Goal: Check status: Check status

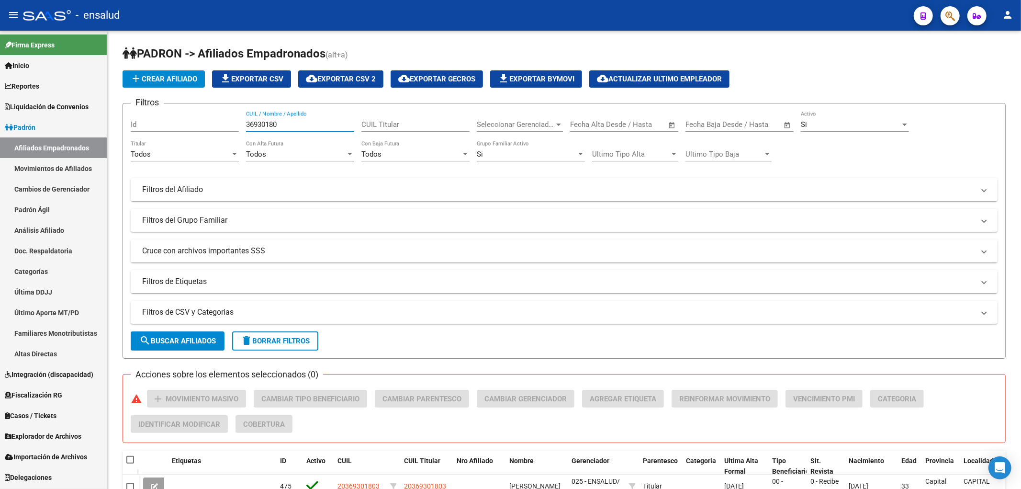
scroll to position [72, 0]
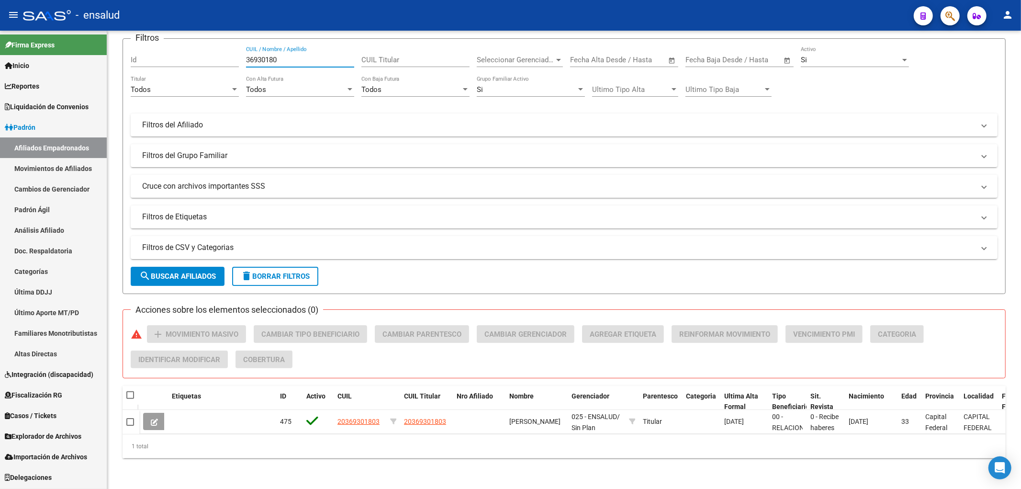
click at [37, 146] on link "Afiliados Empadronados" at bounding box center [53, 147] width 107 height 21
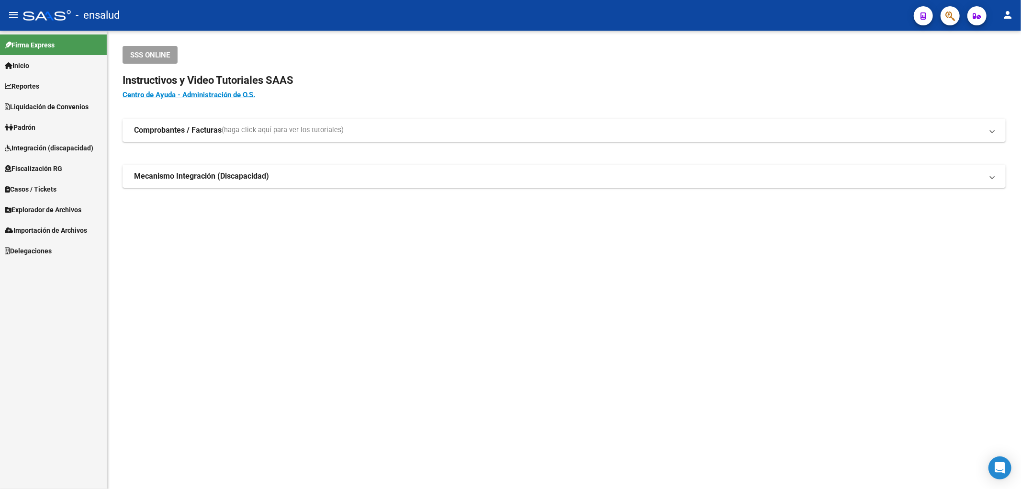
click at [29, 105] on span "Liquidación de Convenios" at bounding box center [47, 107] width 84 height 11
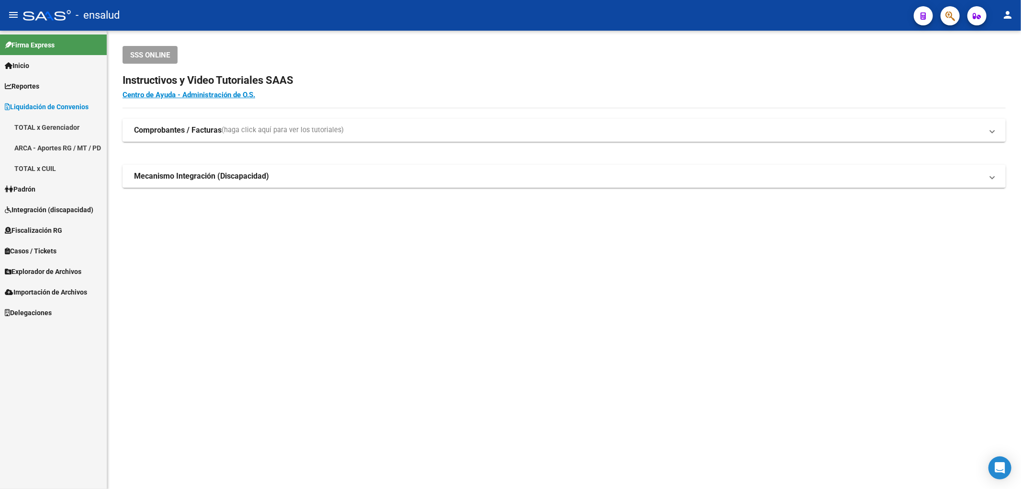
click at [37, 129] on link "TOTAL x Gerenciador" at bounding box center [53, 127] width 107 height 21
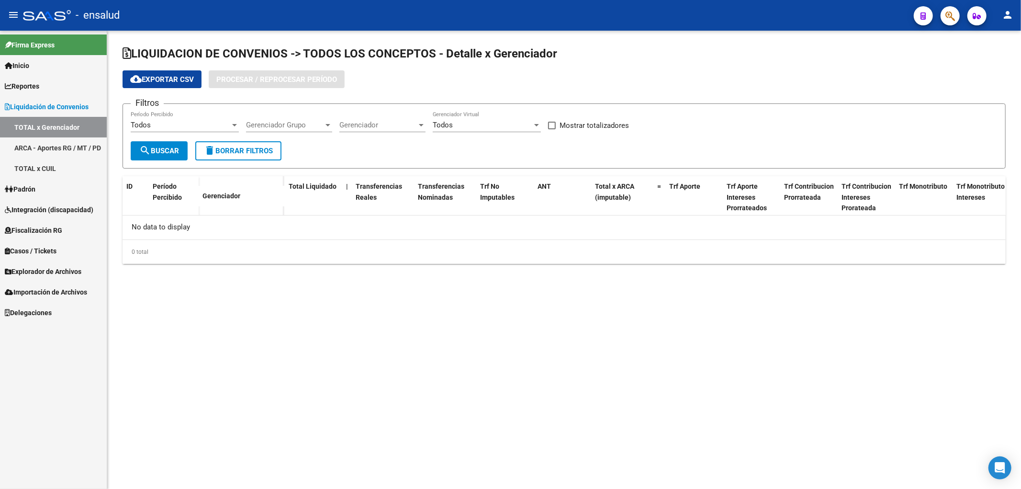
checkbox input "true"
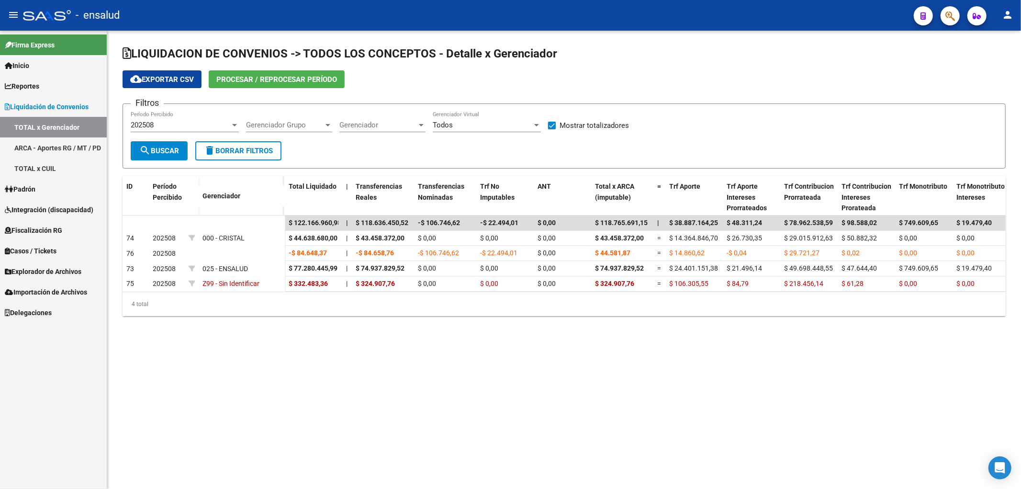
click at [400, 125] on span "Gerenciador" at bounding box center [379, 125] width 78 height 9
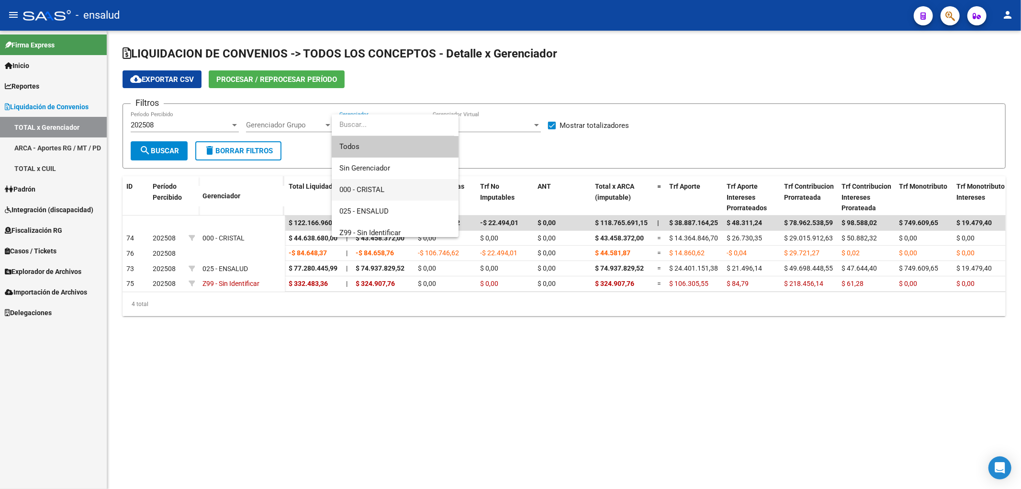
click at [390, 185] on span "000 - CRISTAL" at bounding box center [396, 190] width 112 height 22
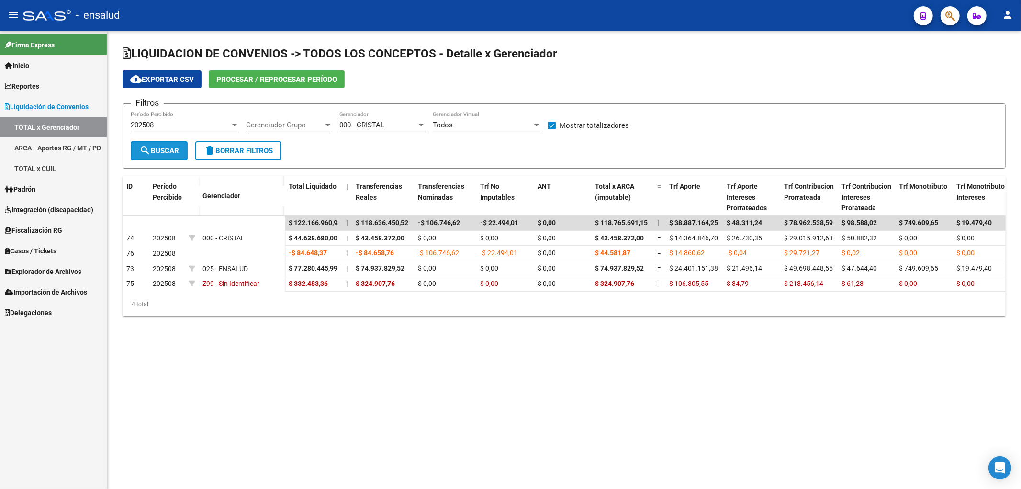
click at [172, 149] on span "search Buscar" at bounding box center [159, 151] width 40 height 9
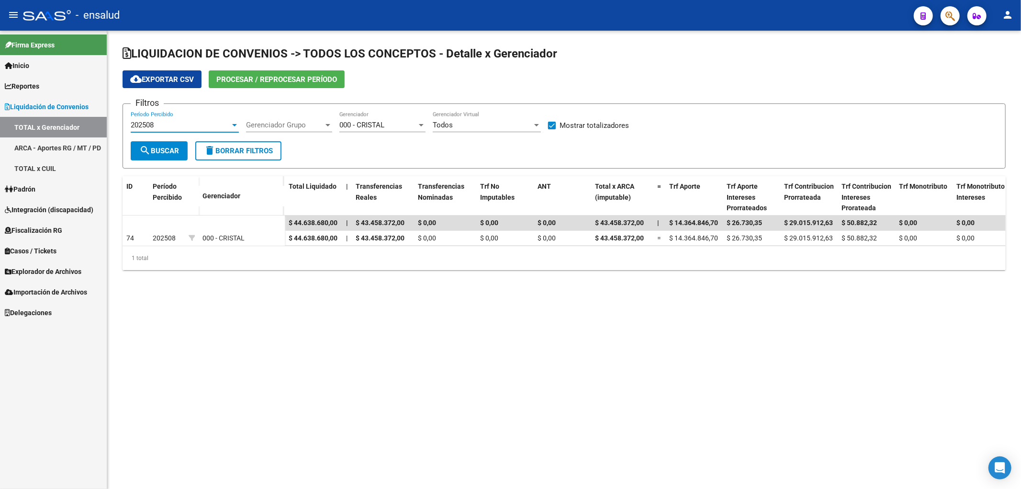
click at [216, 127] on div "202508" at bounding box center [181, 125] width 100 height 9
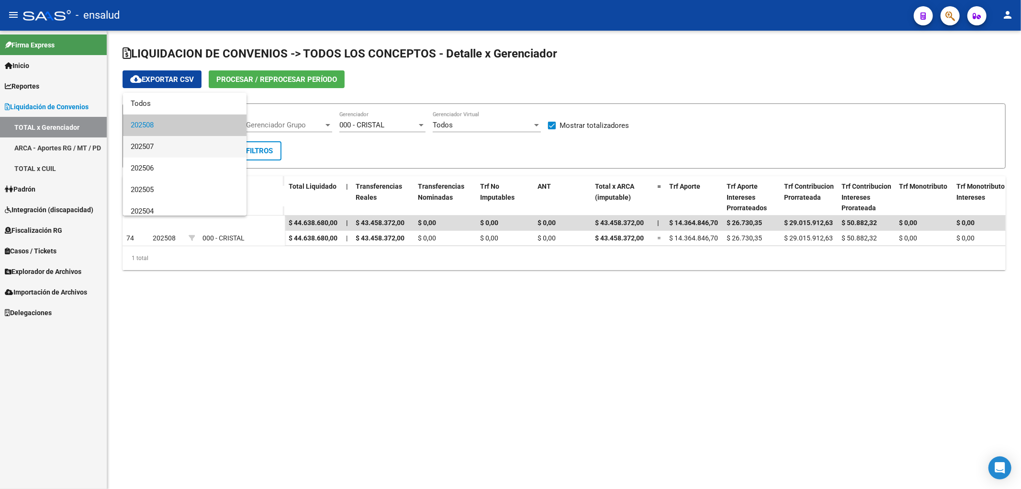
click at [187, 148] on span "202507" at bounding box center [185, 147] width 108 height 22
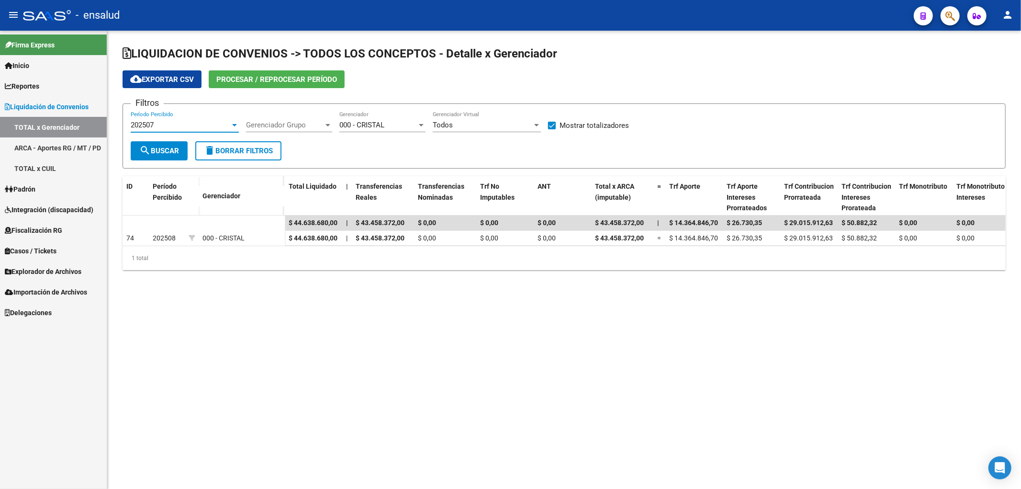
click at [167, 145] on button "search Buscar" at bounding box center [159, 150] width 57 height 19
click at [186, 118] on div "202507 Período Percibido" at bounding box center [185, 122] width 108 height 21
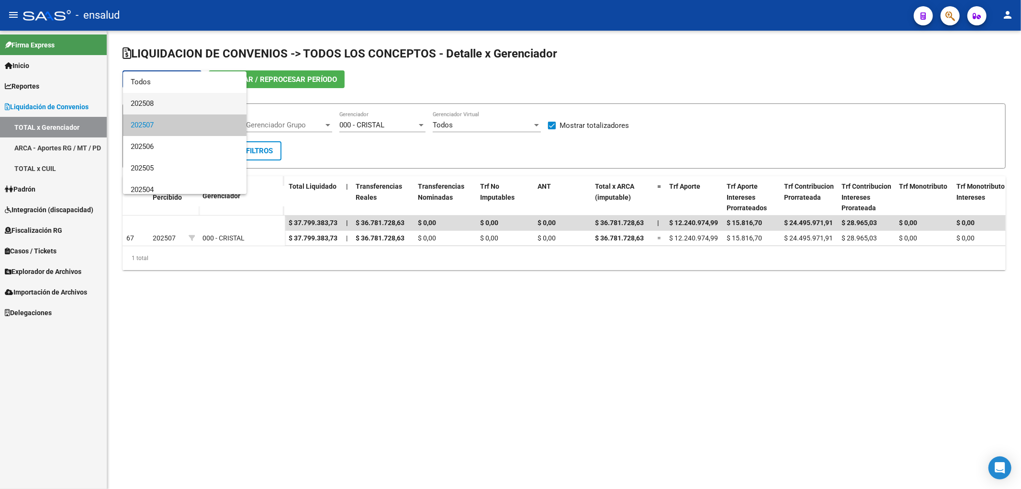
click at [183, 104] on span "202508" at bounding box center [185, 104] width 108 height 22
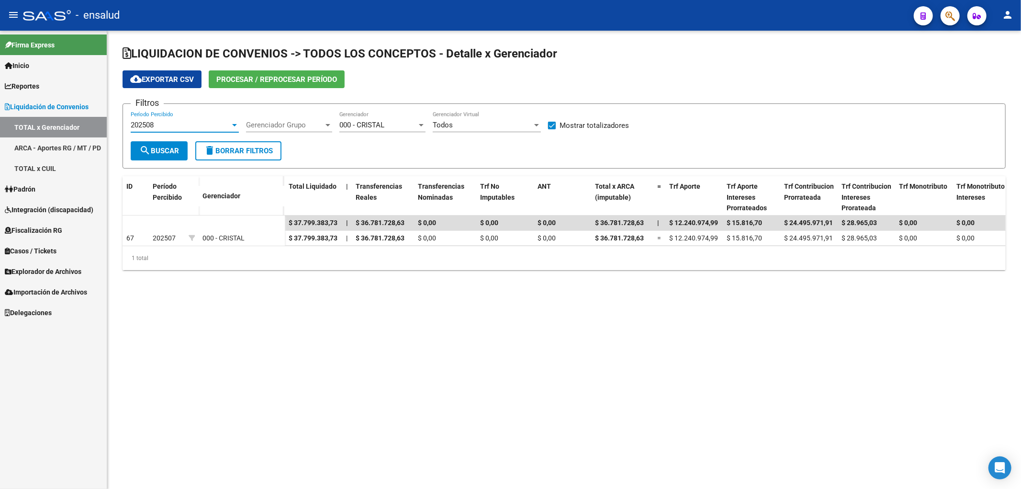
click at [369, 126] on span "000 - CRISTAL" at bounding box center [362, 125] width 45 height 9
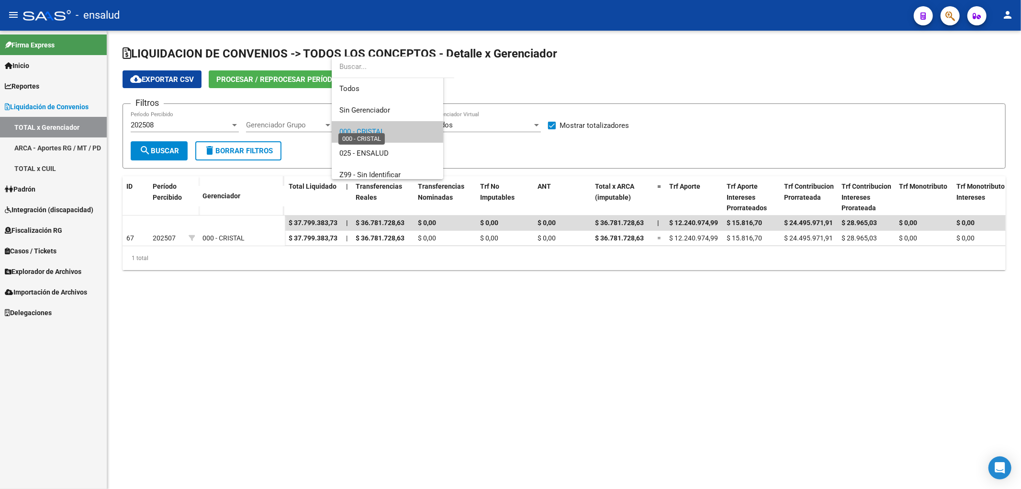
scroll to position [7, 0]
click at [370, 145] on span "025 - ENSALUD" at bounding box center [364, 146] width 49 height 9
click at [164, 149] on span "search Buscar" at bounding box center [159, 151] width 40 height 9
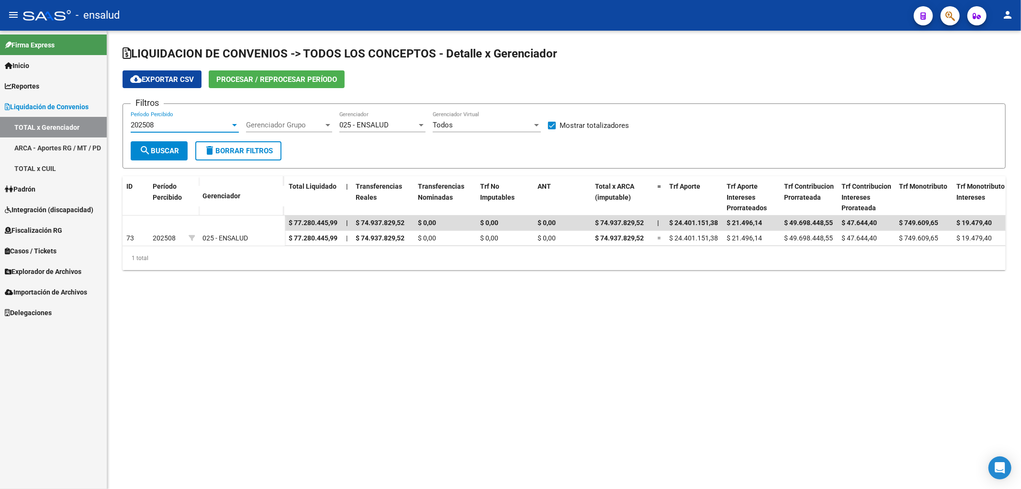
click at [175, 123] on div "202508" at bounding box center [181, 125] width 100 height 9
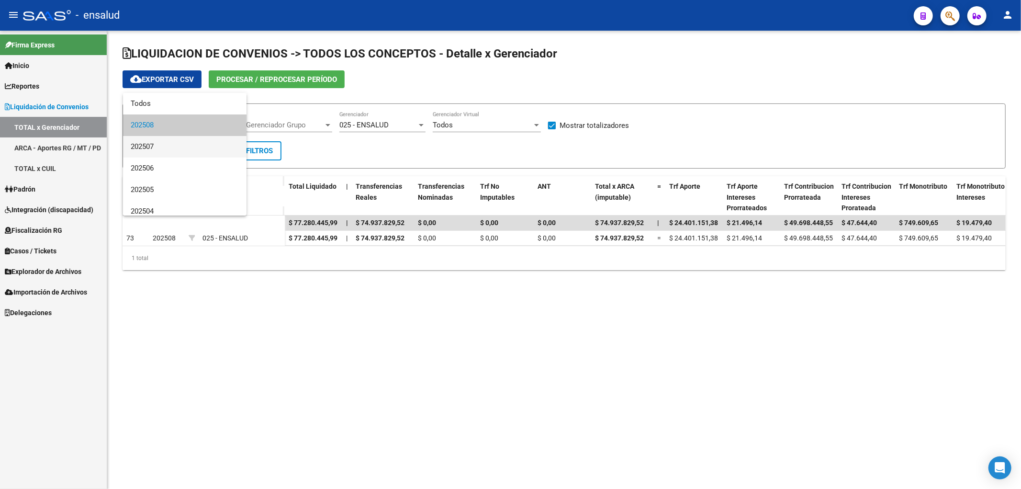
click at [181, 145] on span "202507" at bounding box center [185, 147] width 108 height 22
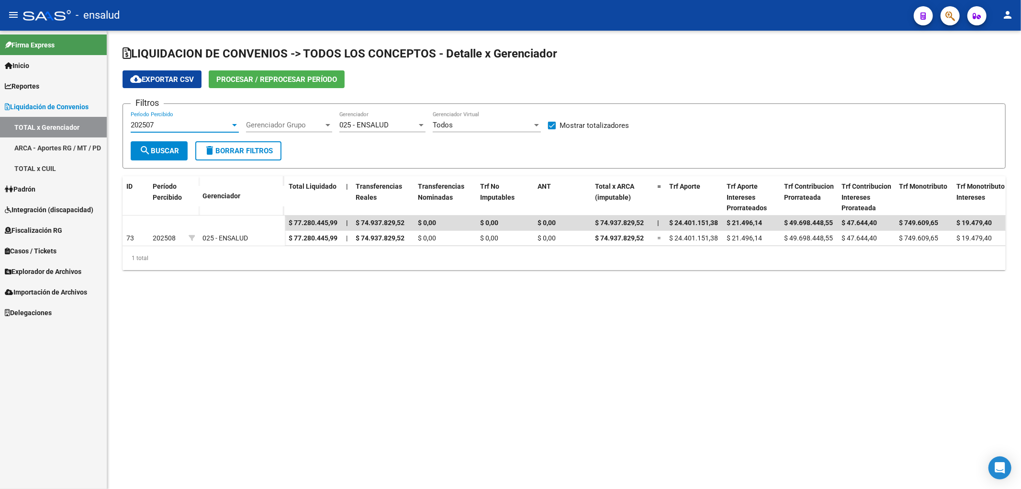
click at [169, 152] on span "search Buscar" at bounding box center [159, 151] width 40 height 9
click at [174, 123] on div "202507" at bounding box center [181, 125] width 100 height 9
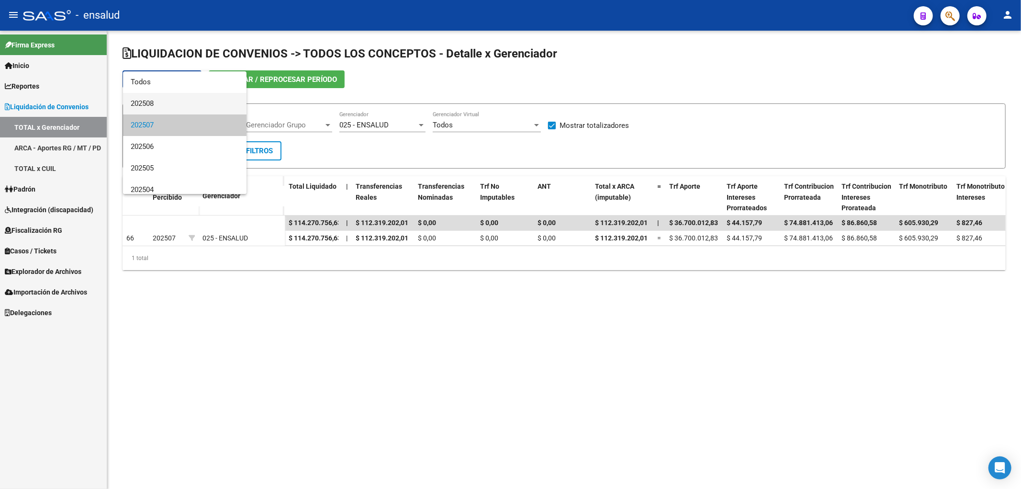
click at [181, 102] on span "202508" at bounding box center [185, 104] width 108 height 22
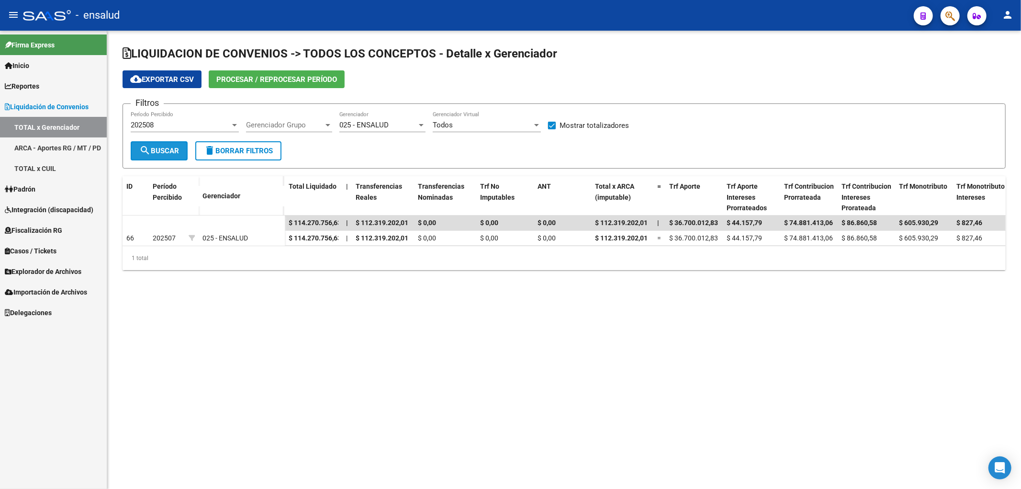
click at [185, 159] on button "search Buscar" at bounding box center [159, 150] width 57 height 19
click at [195, 126] on div "202508" at bounding box center [181, 125] width 100 height 9
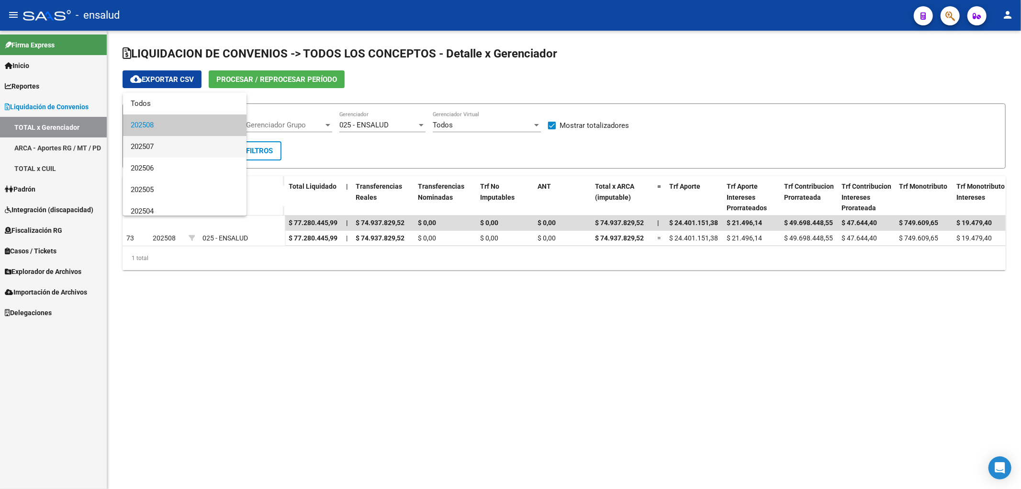
click at [174, 142] on span "202507" at bounding box center [185, 147] width 108 height 22
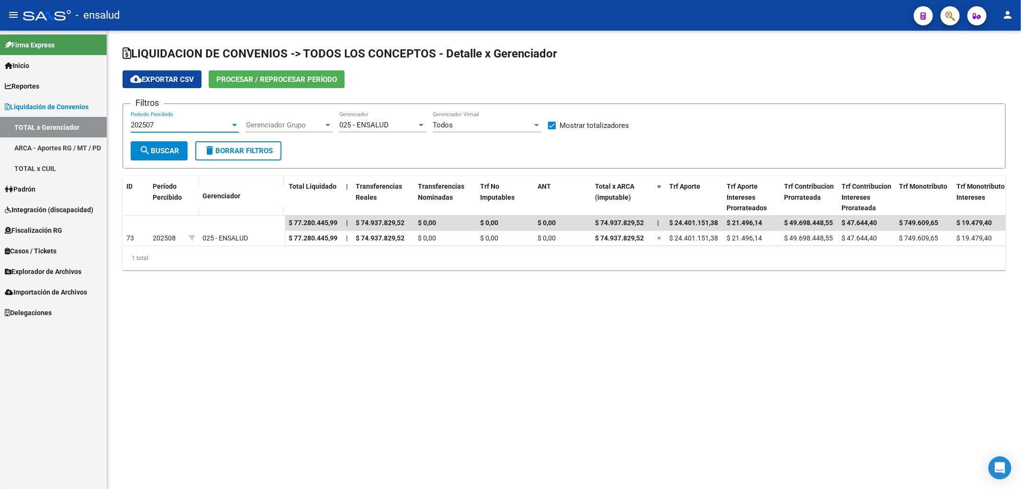
click at [174, 156] on button "search Buscar" at bounding box center [159, 150] width 57 height 19
click at [173, 127] on div "202507" at bounding box center [181, 125] width 100 height 9
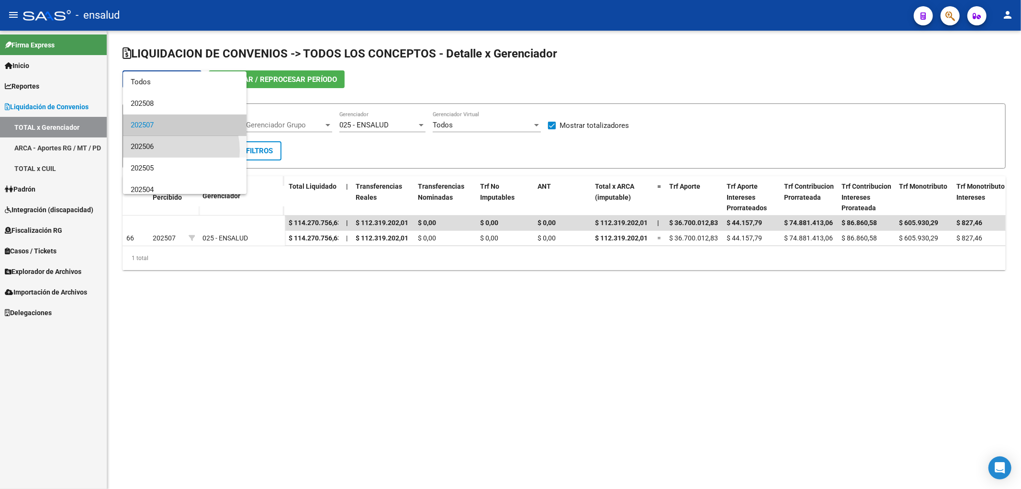
click at [165, 150] on span "202506" at bounding box center [185, 147] width 108 height 22
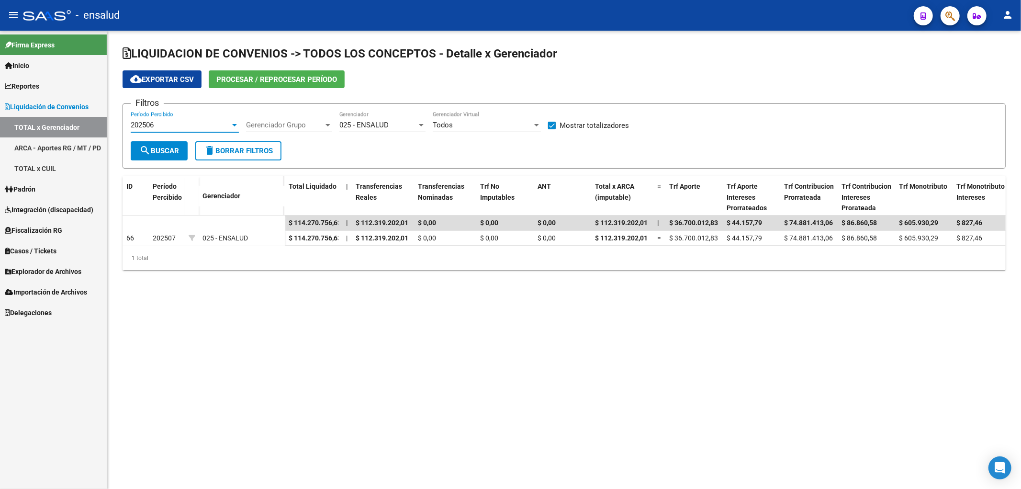
click at [165, 152] on span "search Buscar" at bounding box center [159, 151] width 40 height 9
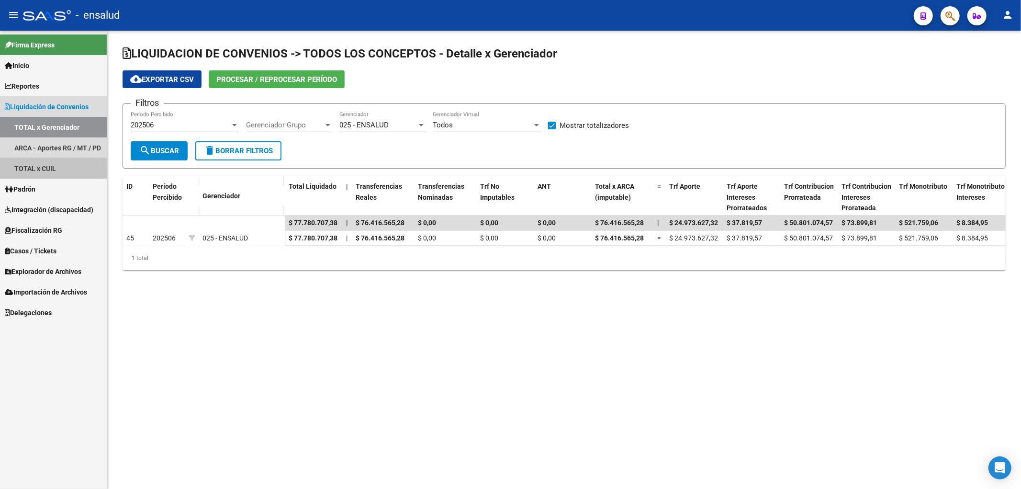
click at [43, 167] on link "TOTAL x CUIL" at bounding box center [53, 168] width 107 height 21
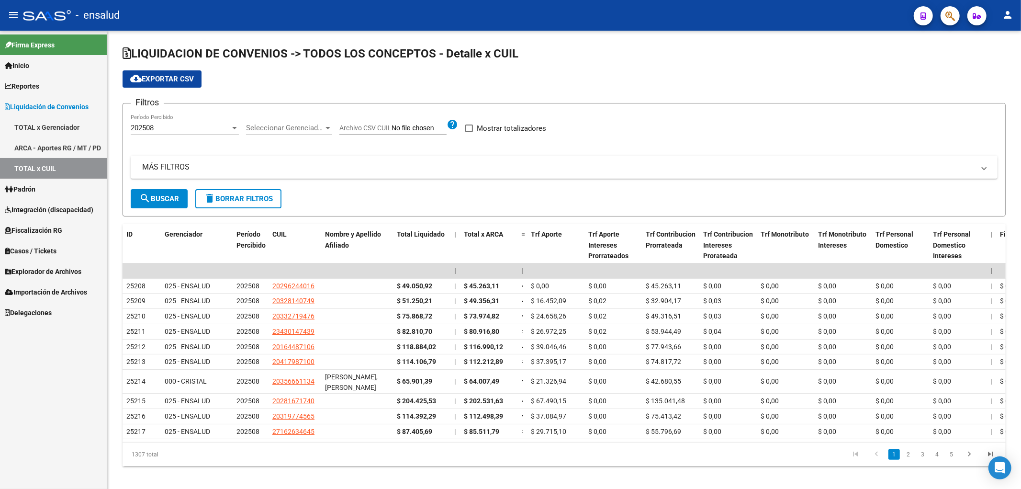
click at [56, 146] on link "ARCA - Aportes RG / MT / PD" at bounding box center [53, 147] width 107 height 21
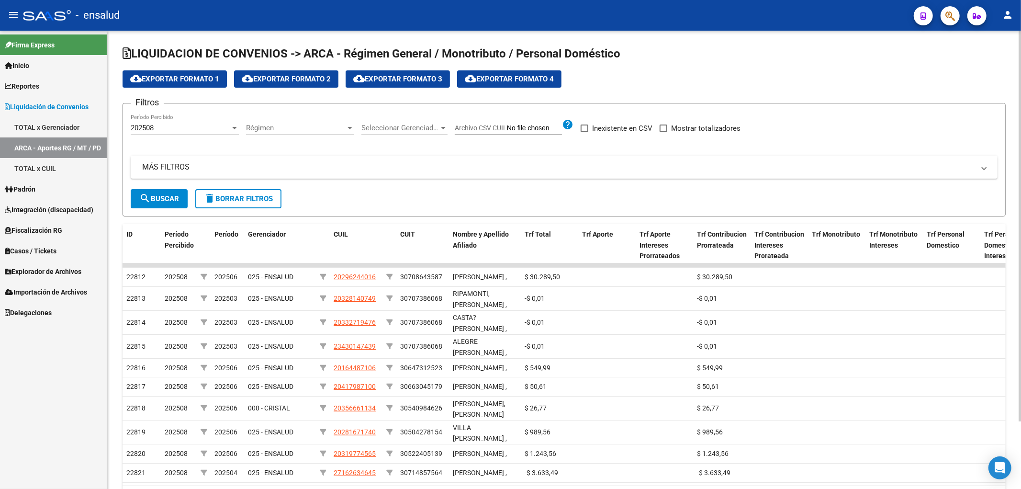
click at [162, 200] on span "search Buscar" at bounding box center [159, 198] width 40 height 9
click at [168, 125] on div "202508" at bounding box center [181, 128] width 100 height 9
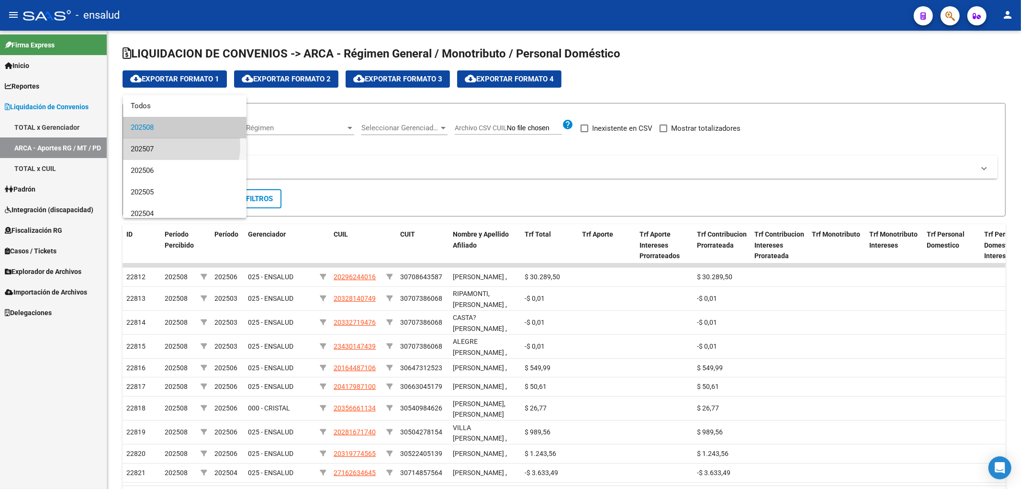
click at [170, 146] on span "202507" at bounding box center [185, 149] width 108 height 22
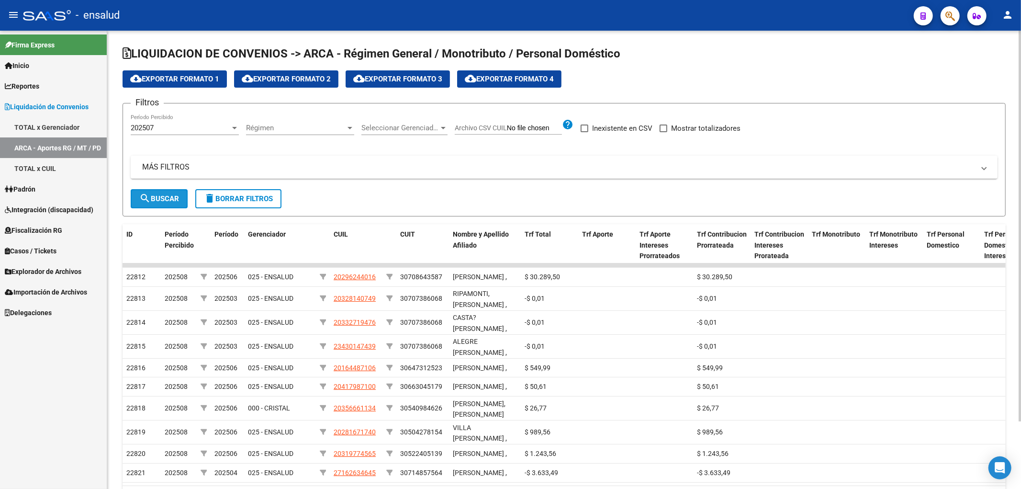
click at [156, 192] on button "search Buscar" at bounding box center [159, 198] width 57 height 19
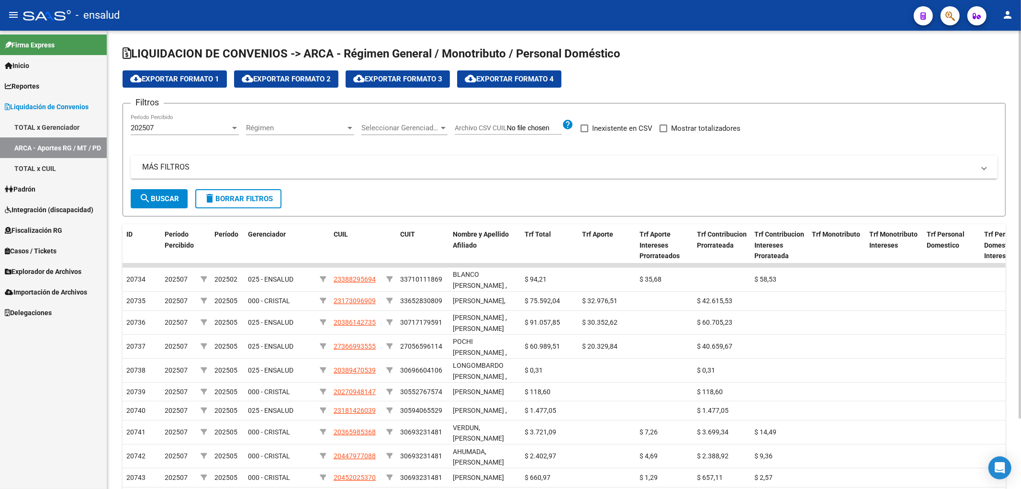
click at [414, 124] on span "Seleccionar Gerenciador" at bounding box center [401, 128] width 78 height 9
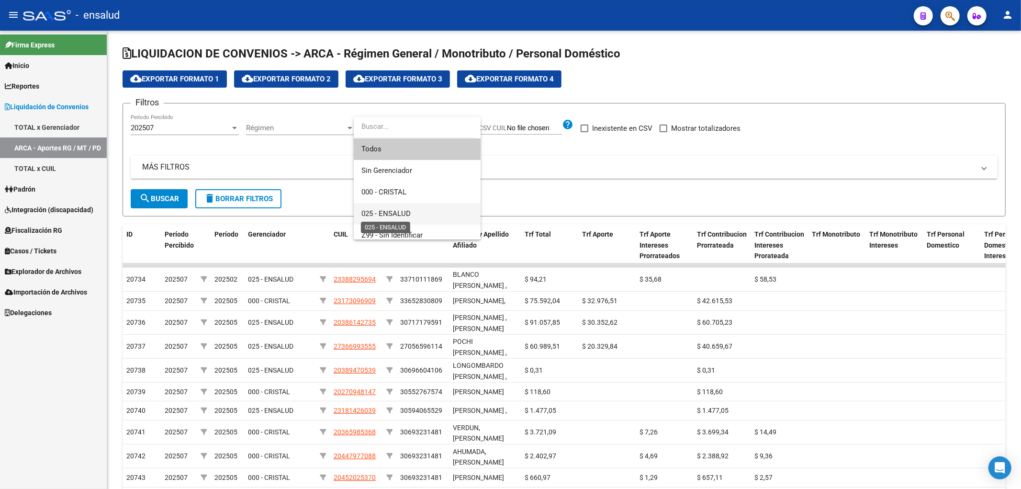
click at [405, 209] on span "025 - ENSALUD" at bounding box center [386, 213] width 49 height 9
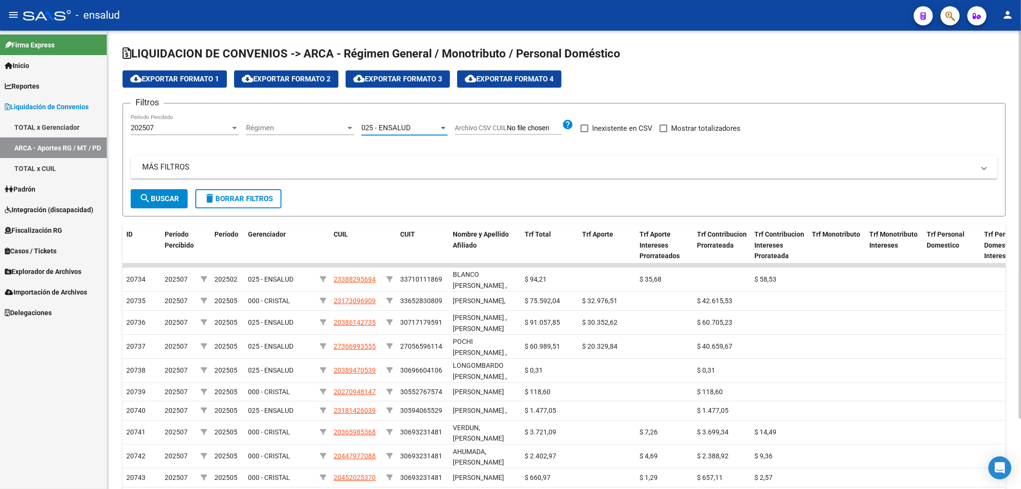
click at [171, 200] on span "search Buscar" at bounding box center [159, 198] width 40 height 9
